Goal: Find contact information: Find contact information

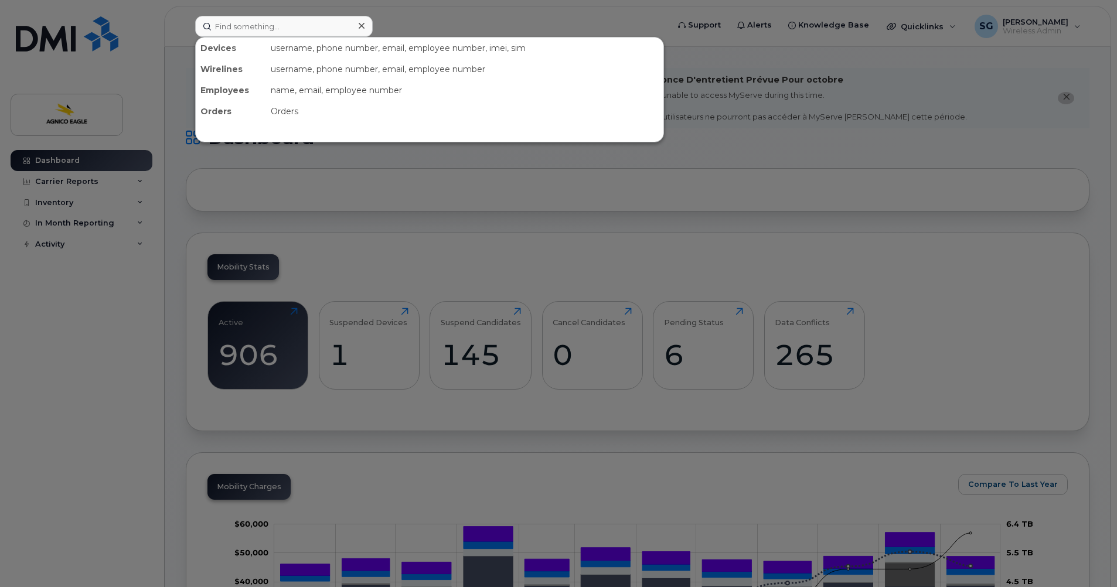
click at [300, 27] on input at bounding box center [284, 26] width 178 height 21
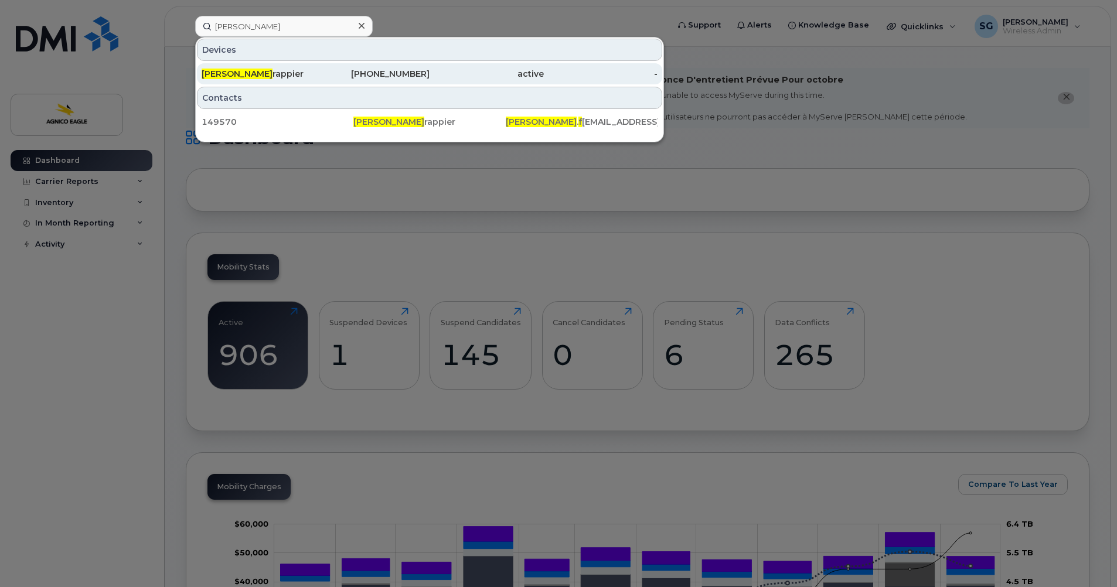
type input "steven f"
click at [249, 72] on div "Steven F rappier" at bounding box center [259, 74] width 114 height 12
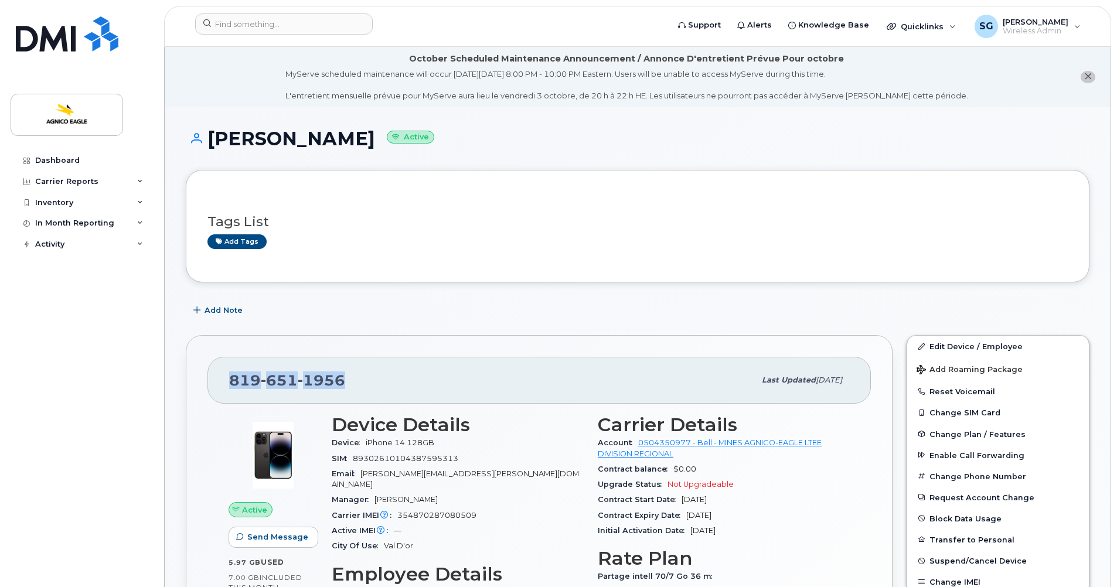
drag, startPoint x: 351, startPoint y: 377, endPoint x: 217, endPoint y: 363, distance: 135.0
click at [217, 363] on div "[PHONE_NUMBER] Last updated [DATE]" at bounding box center [540, 380] width 664 height 47
copy span "[PHONE_NUMBER]"
click at [372, 377] on div "[PHONE_NUMBER]" at bounding box center [492, 380] width 526 height 25
